Goal: Task Accomplishment & Management: Use online tool/utility

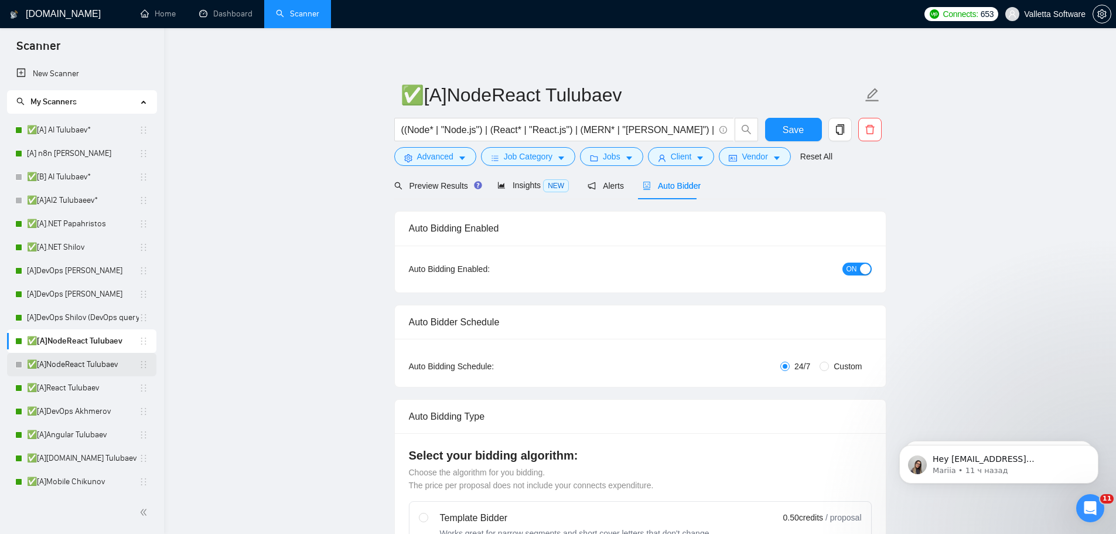
click at [98, 360] on link "✅[A]NodeReact Tulubaev" at bounding box center [83, 364] width 112 height 23
drag, startPoint x: 70, startPoint y: 370, endPoint x: 588, endPoint y: 60, distance: 603.5
click at [69, 370] on link "✅[A]NodeReact Tulubaev" at bounding box center [83, 364] width 112 height 23
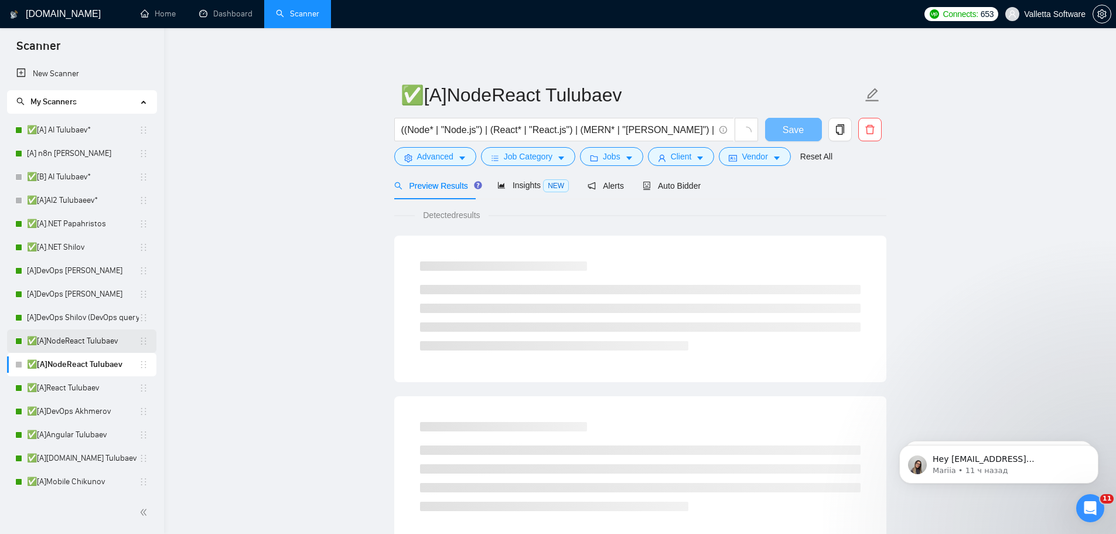
click at [72, 335] on link "✅[A]NodeReact Tulubaev" at bounding box center [83, 340] width 112 height 23
click at [603, 157] on span "Jobs" at bounding box center [612, 156] width 18 height 13
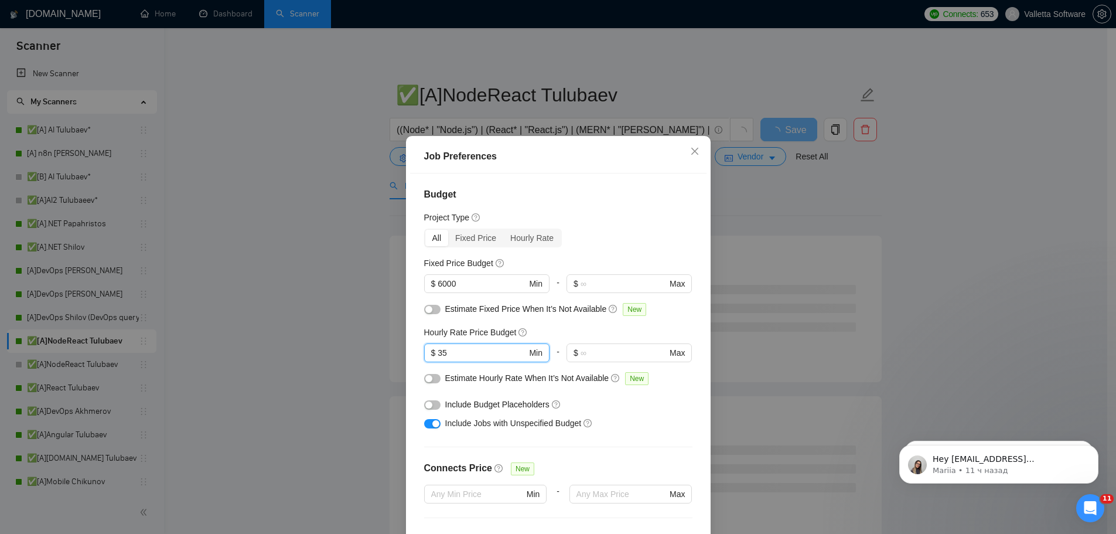
drag, startPoint x: 430, startPoint y: 343, endPoint x: 414, endPoint y: 343, distance: 16.4
click at [414, 343] on div "Budget Project Type All Fixed Price Hourly Rate Fixed Price Budget $ 6000 Min -…" at bounding box center [558, 360] width 296 height 374
type input "40"
click at [397, 358] on div "Job Preferences Budget Project Type All Fixed Price Hourly Rate Fixed Price Bud…" at bounding box center [558, 267] width 1116 height 534
click at [458, 352] on input "40" at bounding box center [482, 352] width 88 height 13
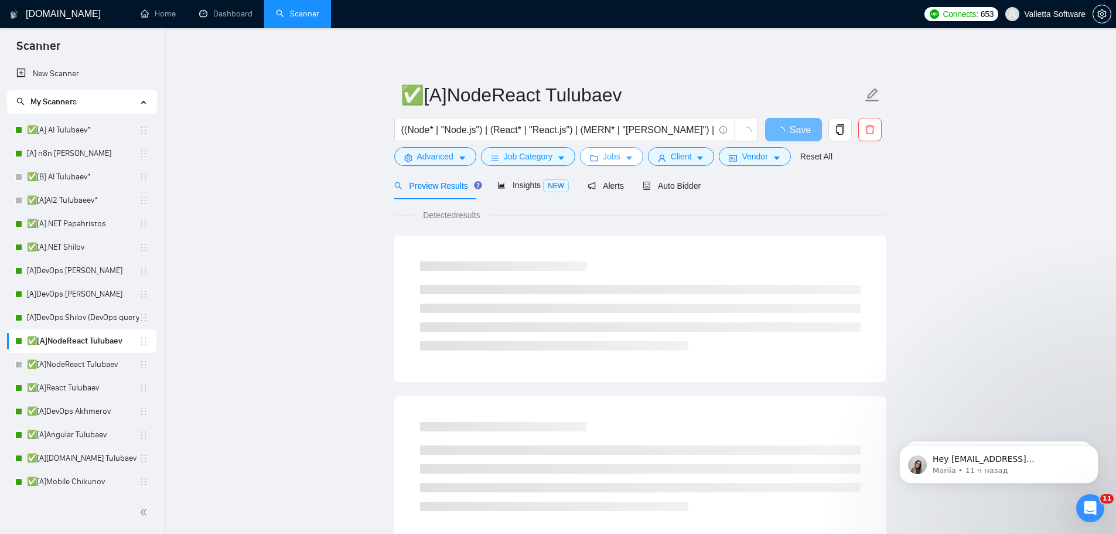
click at [609, 155] on span "Jobs" at bounding box center [612, 156] width 18 height 13
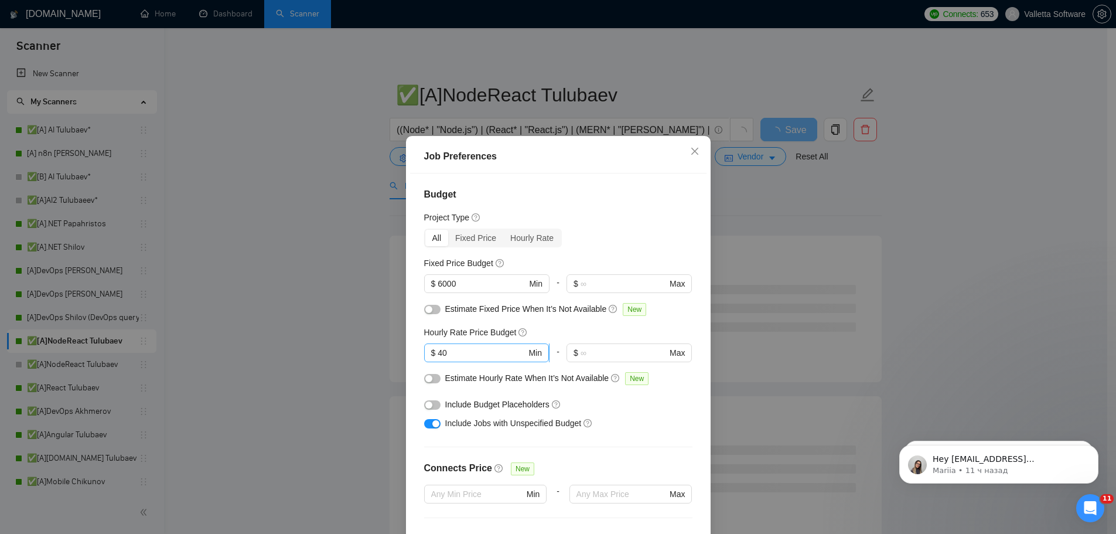
click at [480, 353] on input "40" at bounding box center [482, 352] width 88 height 13
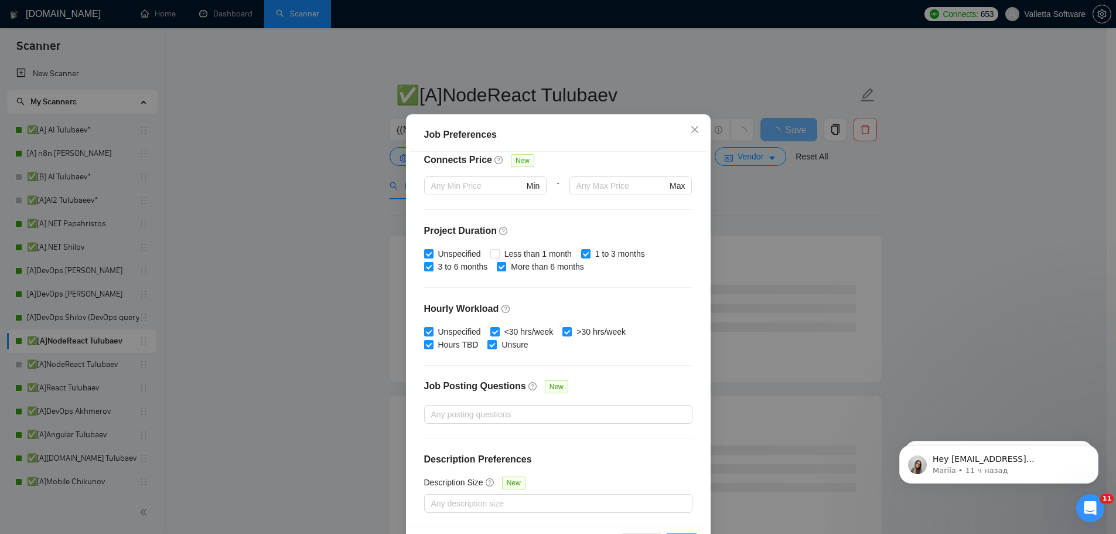
scroll to position [65, 0]
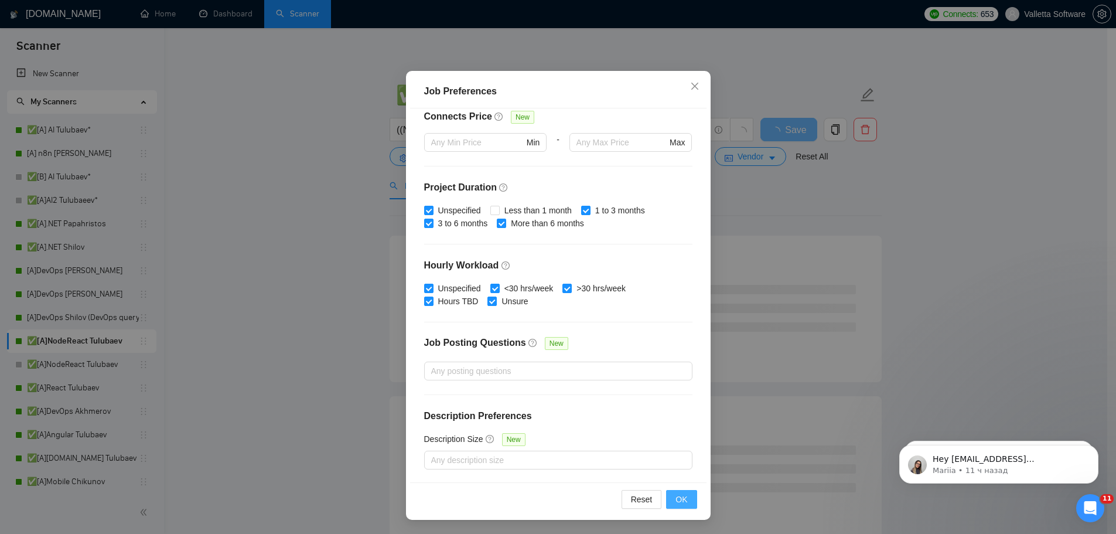
click at [675, 501] on span "OK" at bounding box center [681, 499] width 12 height 13
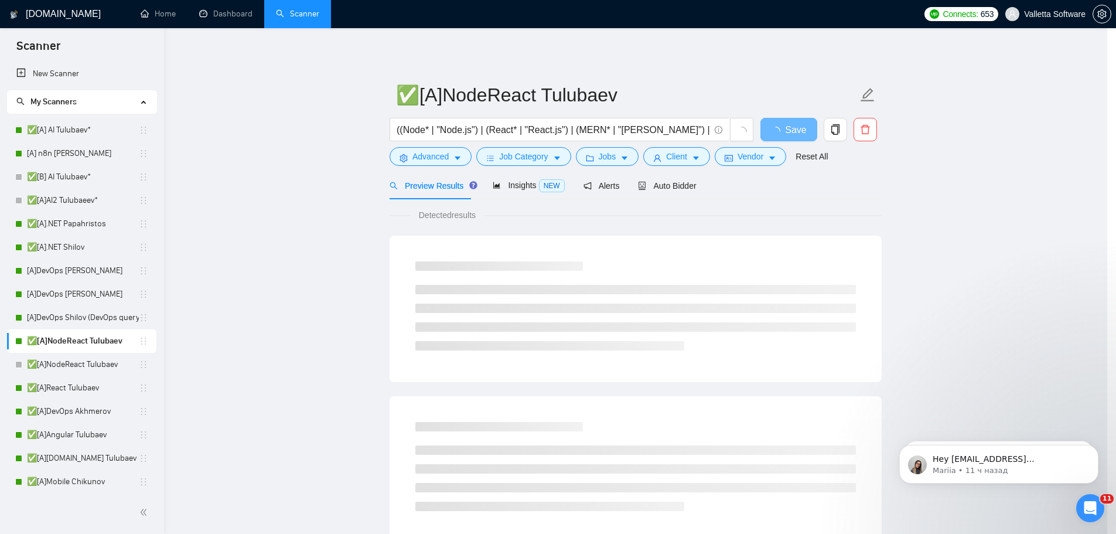
scroll to position [0, 0]
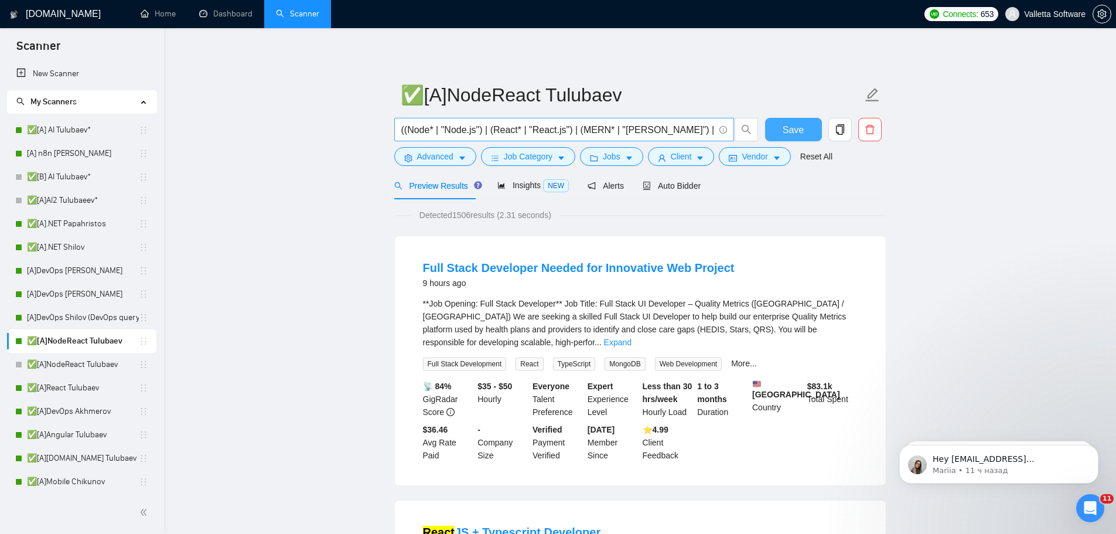
drag, startPoint x: 783, startPoint y: 118, endPoint x: 562, endPoint y: 141, distance: 222.6
click at [783, 118] on button "Save" at bounding box center [793, 129] width 57 height 23
click at [71, 181] on link "✅[B] AI Tulubaev*" at bounding box center [83, 176] width 112 height 23
